Goal: Contribute content: Contribute content

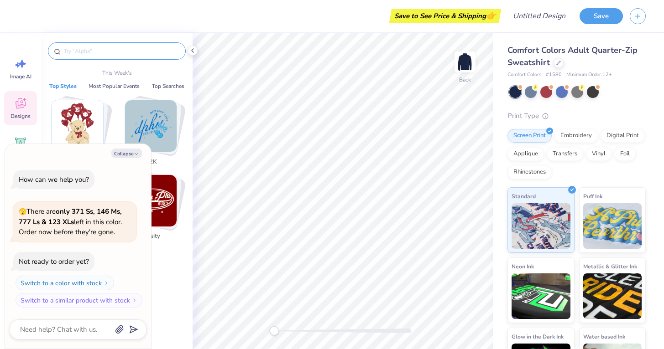
click at [123, 55] on input "text" at bounding box center [121, 51] width 117 height 9
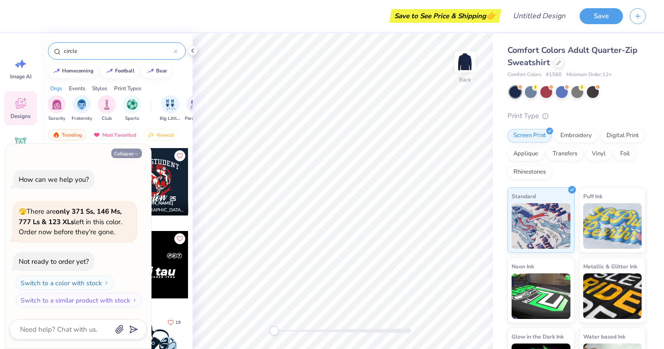
type input "circle"
click at [132, 153] on button "Collapse" at bounding box center [126, 154] width 31 height 10
type textarea "x"
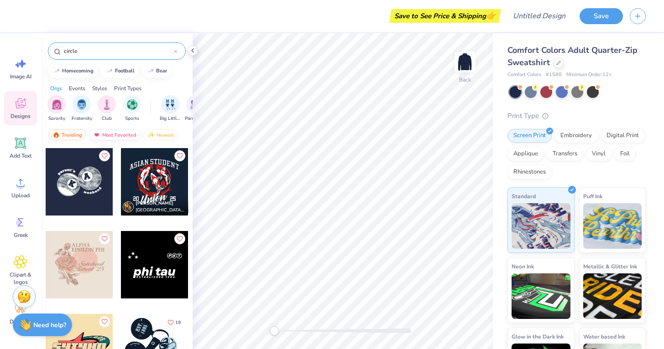
click at [113, 131] on div "Most Favorited" at bounding box center [115, 135] width 52 height 11
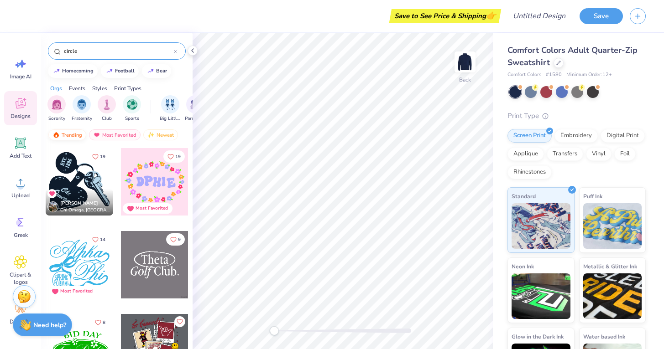
click at [71, 134] on div "Trending" at bounding box center [67, 135] width 38 height 11
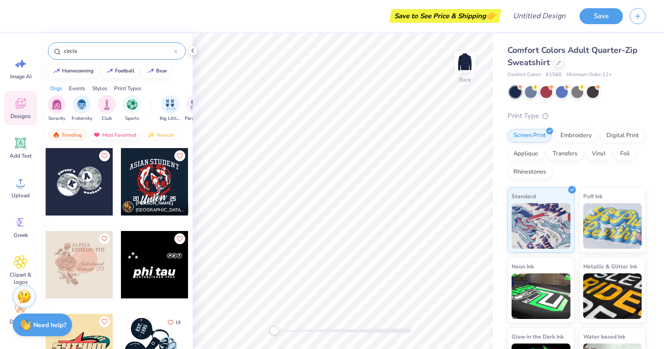
click at [126, 132] on div "Most Favorited" at bounding box center [115, 135] width 52 height 11
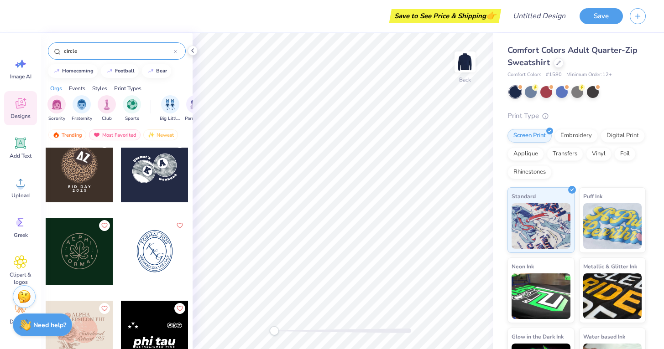
scroll to position [511, 0]
click at [81, 102] on img "filter for Fraternity" at bounding box center [82, 104] width 10 height 10
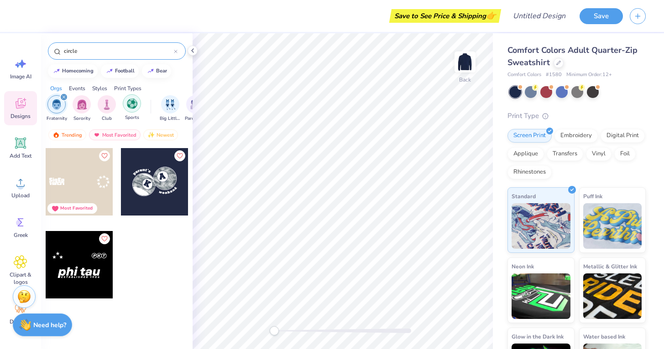
click at [130, 110] on div "filter for Sports" at bounding box center [132, 103] width 18 height 18
click at [104, 110] on div "filter for Sorority" at bounding box center [107, 103] width 18 height 18
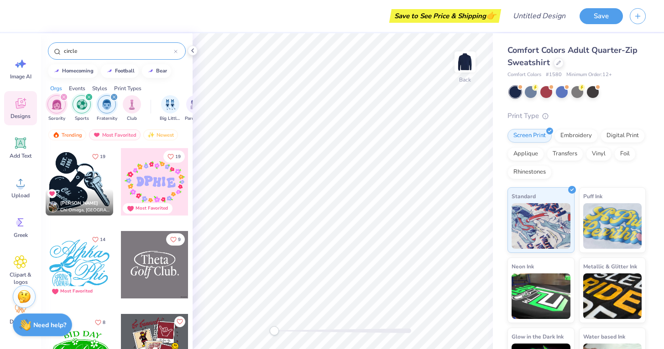
click at [113, 96] on icon "filter for Fraternity" at bounding box center [114, 97] width 4 height 4
click at [61, 97] on div "filter for Sorority" at bounding box center [64, 97] width 8 height 8
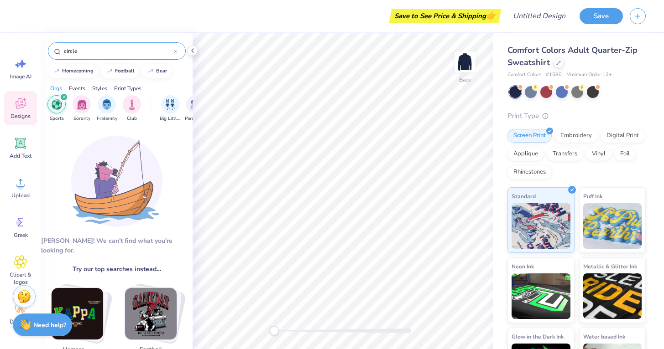
click at [63, 97] on icon "filter for Sports" at bounding box center [63, 97] width 3 height 3
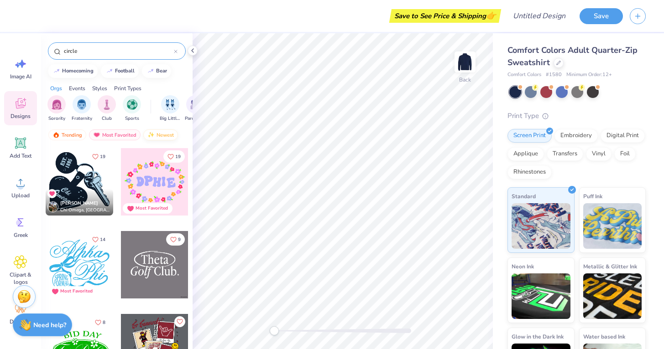
click at [162, 133] on div "Newest" at bounding box center [160, 135] width 35 height 11
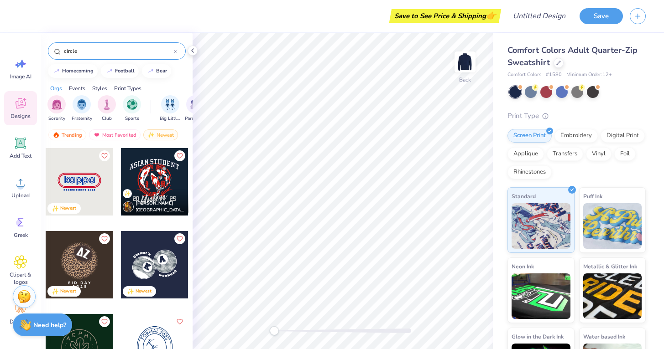
scroll to position [0, 0]
drag, startPoint x: 88, startPoint y: 54, endPoint x: 28, endPoint y: 48, distance: 60.5
click at [28, 48] on div "Save to See Price & Shipping 👉 Design Title Save Image AI Designs Add Text Uplo…" at bounding box center [332, 174] width 664 height 349
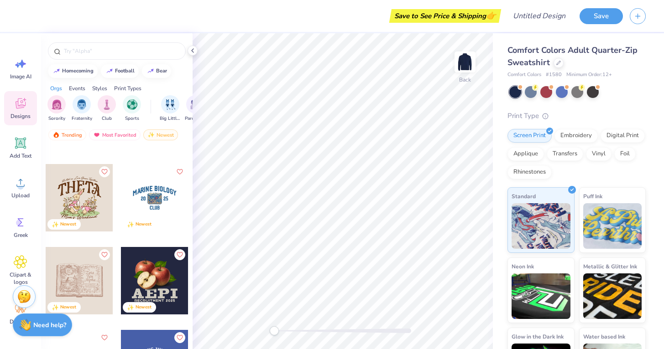
scroll to position [457, 0]
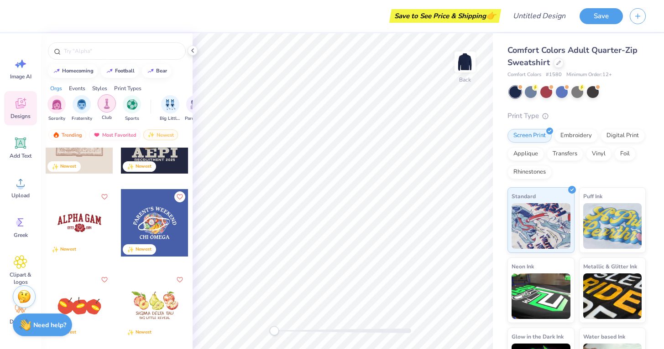
click at [107, 104] on img "filter for Club" at bounding box center [107, 104] width 10 height 10
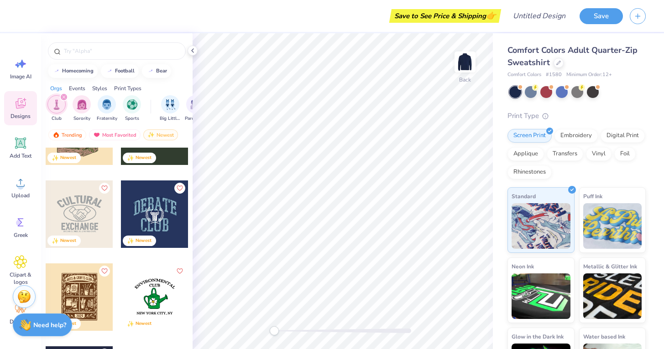
scroll to position [207, 0]
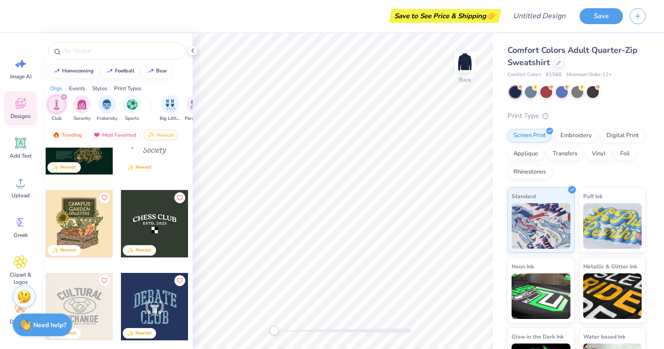
click at [157, 211] on div at bounding box center [155, 224] width 68 height 68
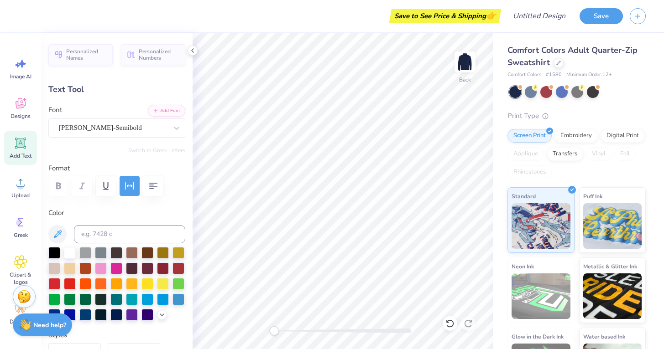
type input "5.44"
type input "0.98"
type input "6.60"
type textarea "C"
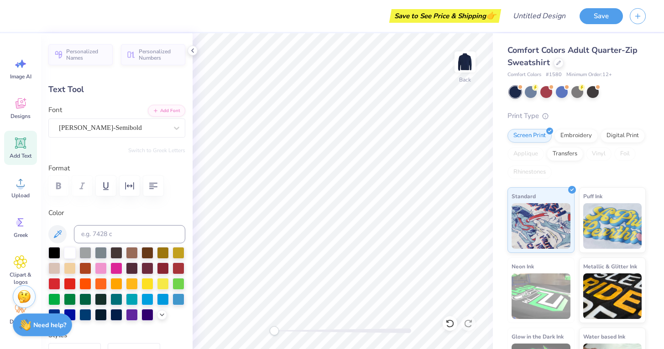
scroll to position [0, 1]
type textarea "CHESS CLUB"
type textarea "C"
type textarea "Finance Association"
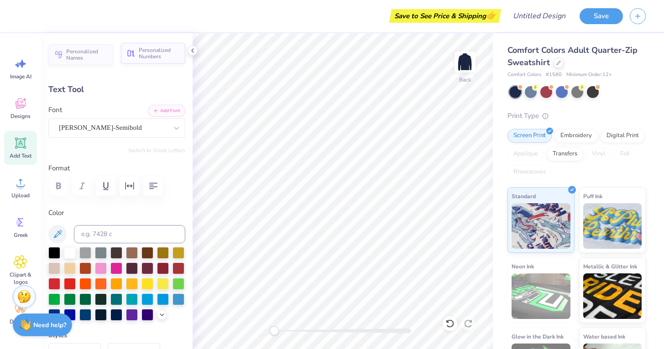
scroll to position [0, 3]
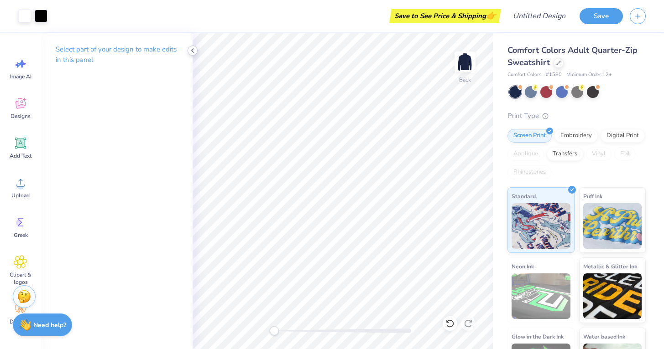
click at [192, 49] on icon at bounding box center [192, 50] width 7 height 7
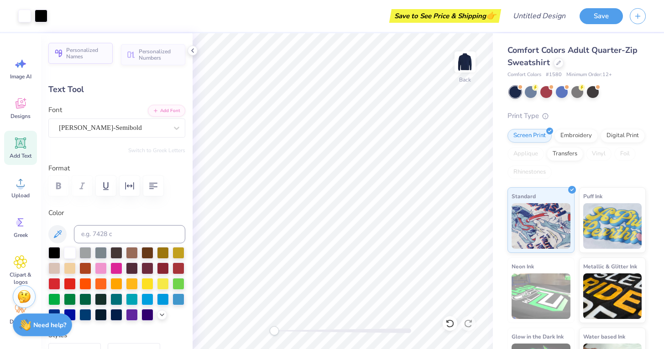
click at [79, 52] on span "Personalized Names" at bounding box center [86, 53] width 41 height 13
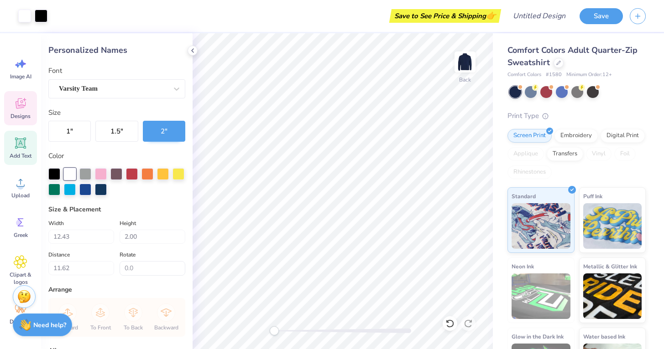
click at [25, 117] on span "Designs" at bounding box center [20, 116] width 20 height 7
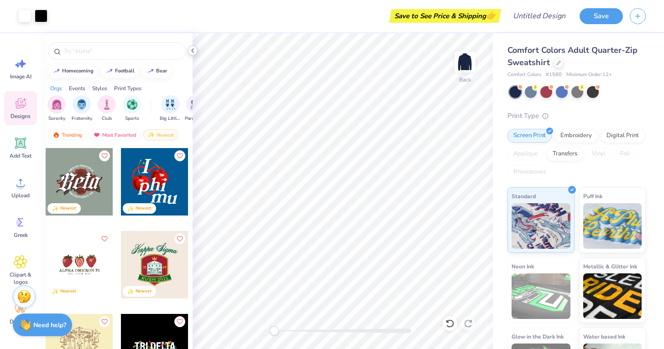
click at [194, 50] on icon at bounding box center [192, 50] width 7 height 7
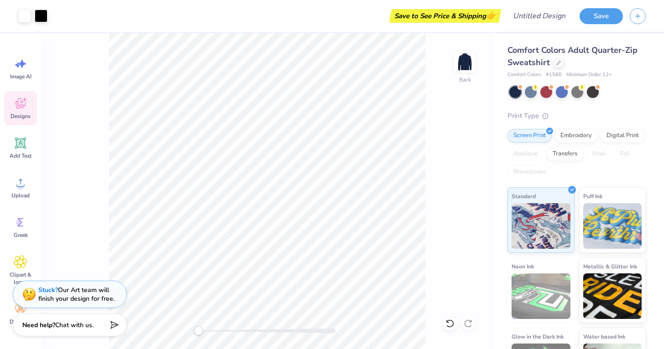
scroll to position [0, 0]
click at [599, 21] on button "Save" at bounding box center [600, 15] width 43 height 16
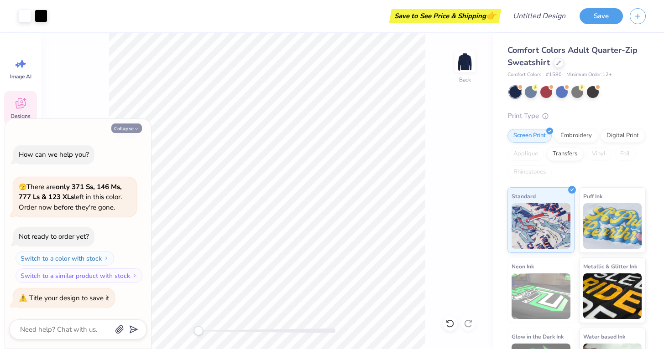
click at [131, 130] on button "Collapse" at bounding box center [126, 129] width 31 height 10
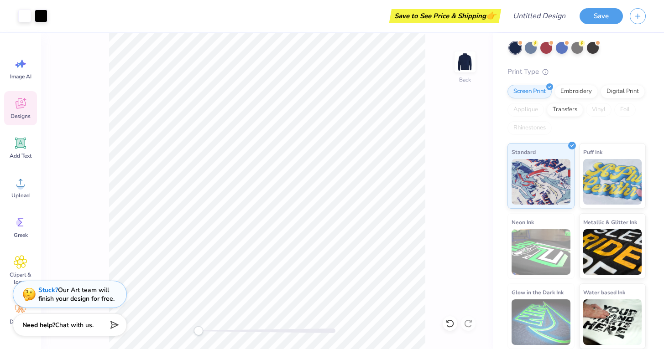
scroll to position [44, 0]
click at [594, 20] on button "Save" at bounding box center [600, 15] width 43 height 16
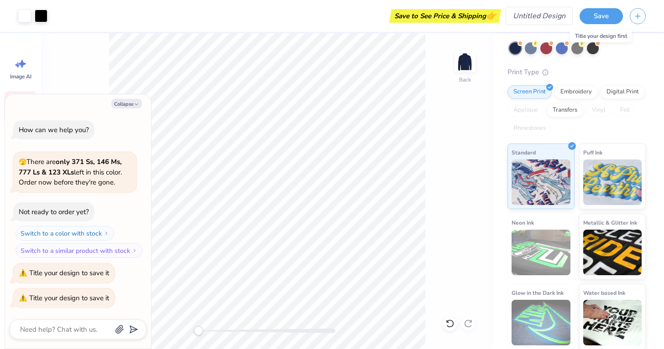
type textarea "x"
click at [553, 19] on input "Design Title" at bounding box center [550, 16] width 45 height 18
type input "F"
type textarea "x"
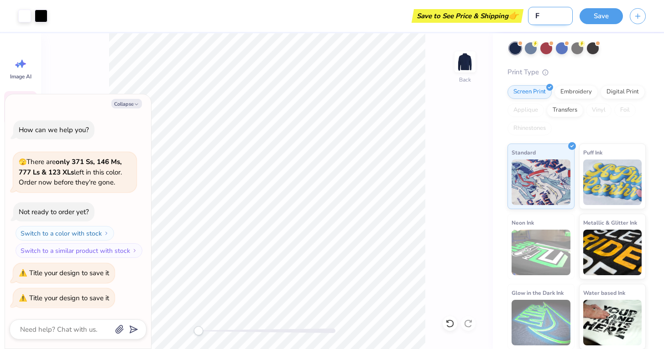
type input "FA"
type textarea "x"
type input "FA"
type textarea "x"
type input "FA"
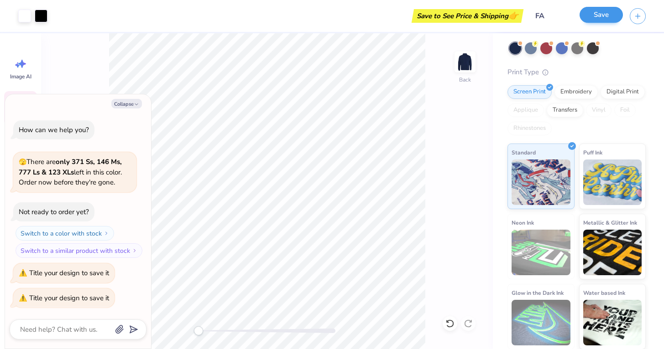
click at [611, 20] on button "Save" at bounding box center [600, 15] width 43 height 16
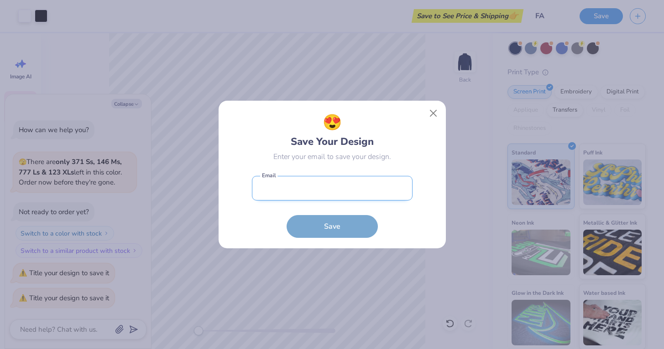
click at [321, 190] on input "email" at bounding box center [332, 188] width 161 height 25
type input "k"
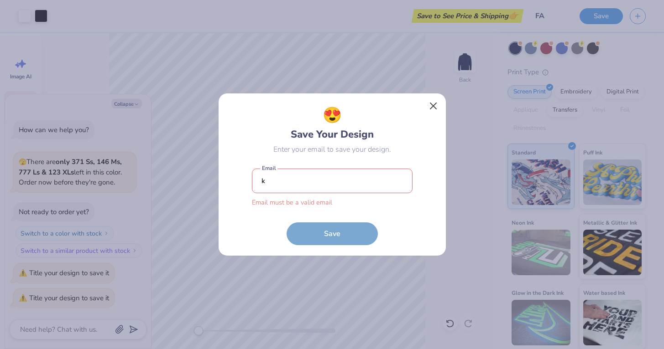
click at [437, 107] on button "Close" at bounding box center [432, 106] width 17 height 17
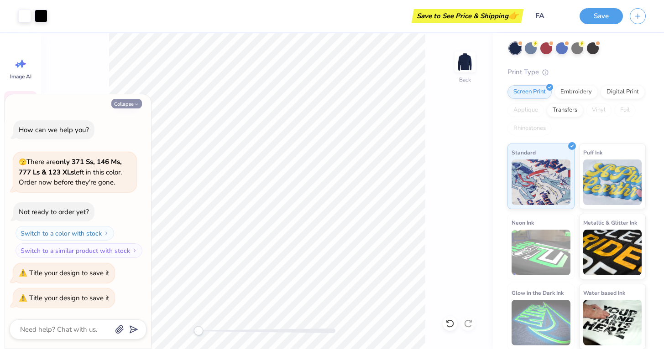
click at [128, 107] on button "Collapse" at bounding box center [126, 104] width 31 height 10
type textarea "x"
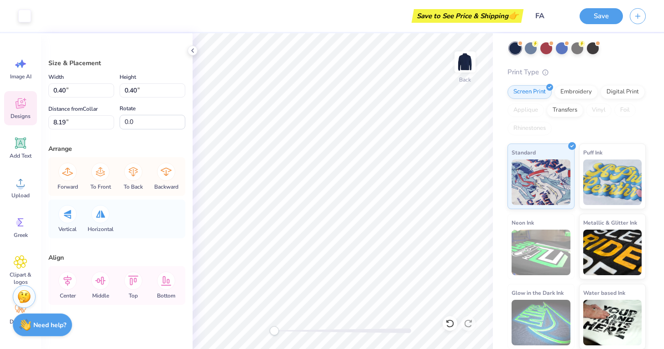
click at [24, 110] on icon at bounding box center [21, 104] width 14 height 14
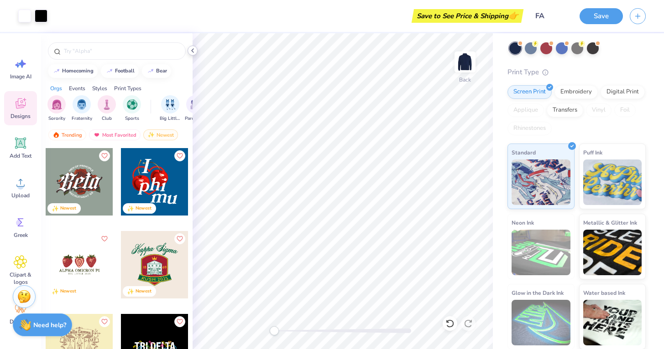
click at [196, 52] on icon at bounding box center [192, 50] width 7 height 7
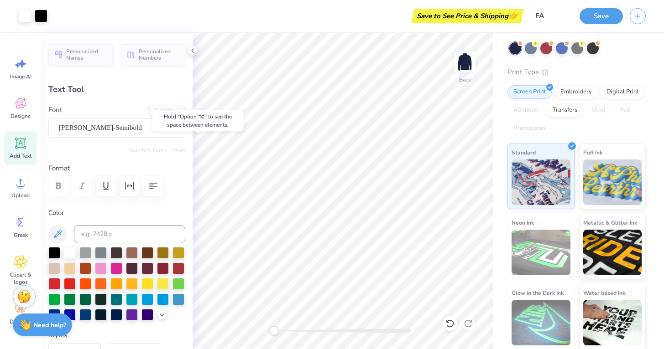
type input "2.92"
type input "0.33"
type input "7.58"
type input "8.44"
type input "1.25"
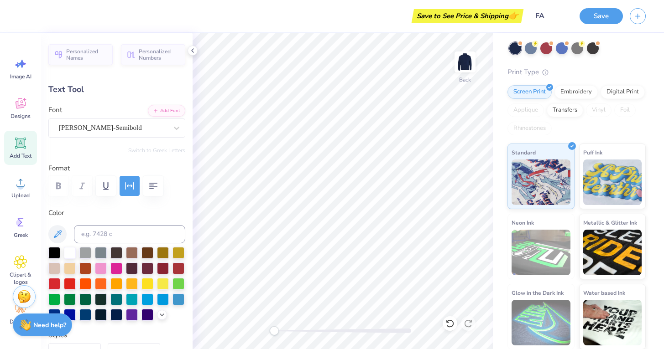
type input "6.49"
type input "2.92"
type input "0.33"
type input "7.58"
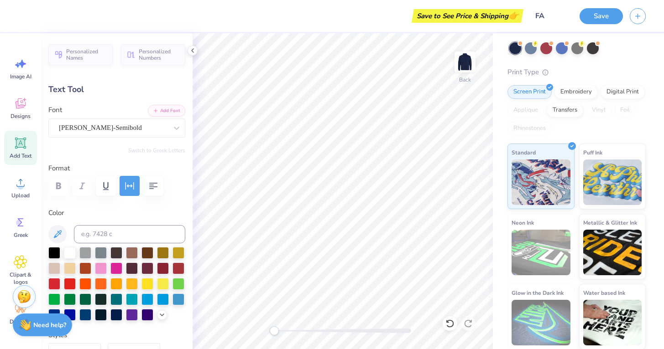
type textarea "EST. 1967"
type input "8.44"
type input "1.25"
type input "6.49"
type input "2.92"
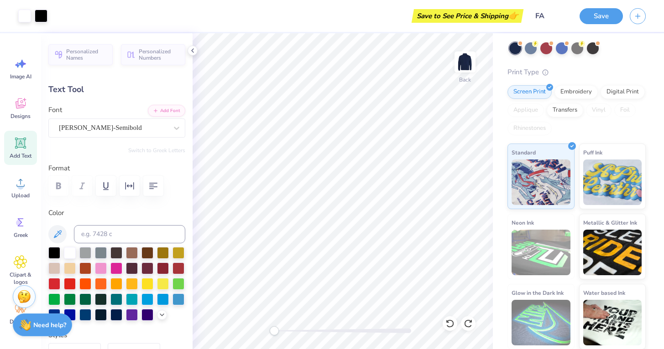
type input "0.33"
type input "7.58"
type textarea "EST. 1967"
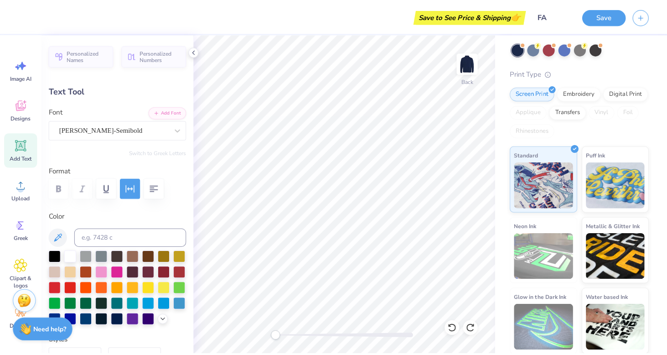
scroll to position [0, 1]
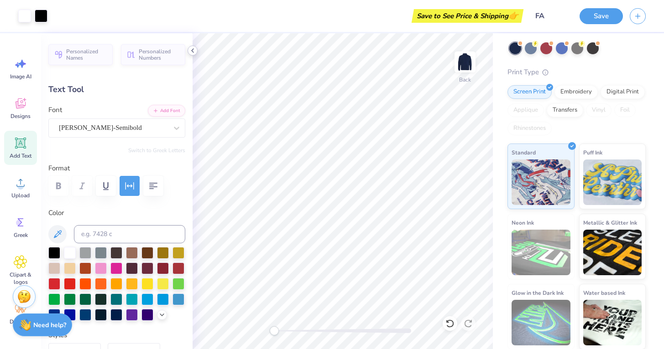
click at [192, 48] on icon at bounding box center [192, 50] width 7 height 7
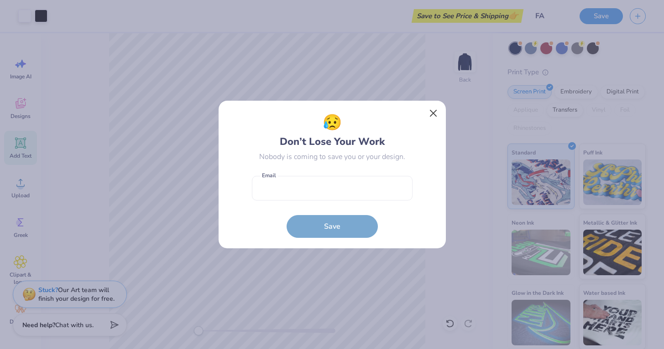
click at [430, 116] on button "Close" at bounding box center [432, 113] width 17 height 17
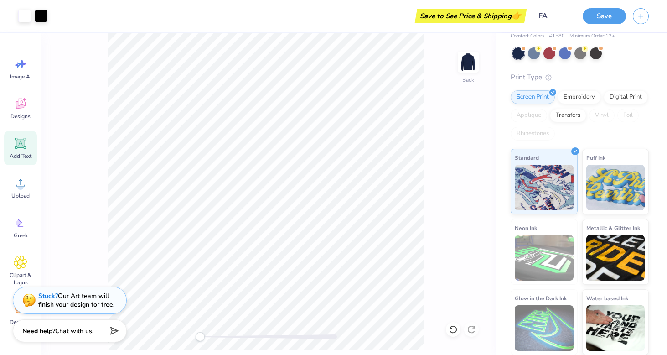
scroll to position [38, 0]
